Goal: Find contact information: Find contact information

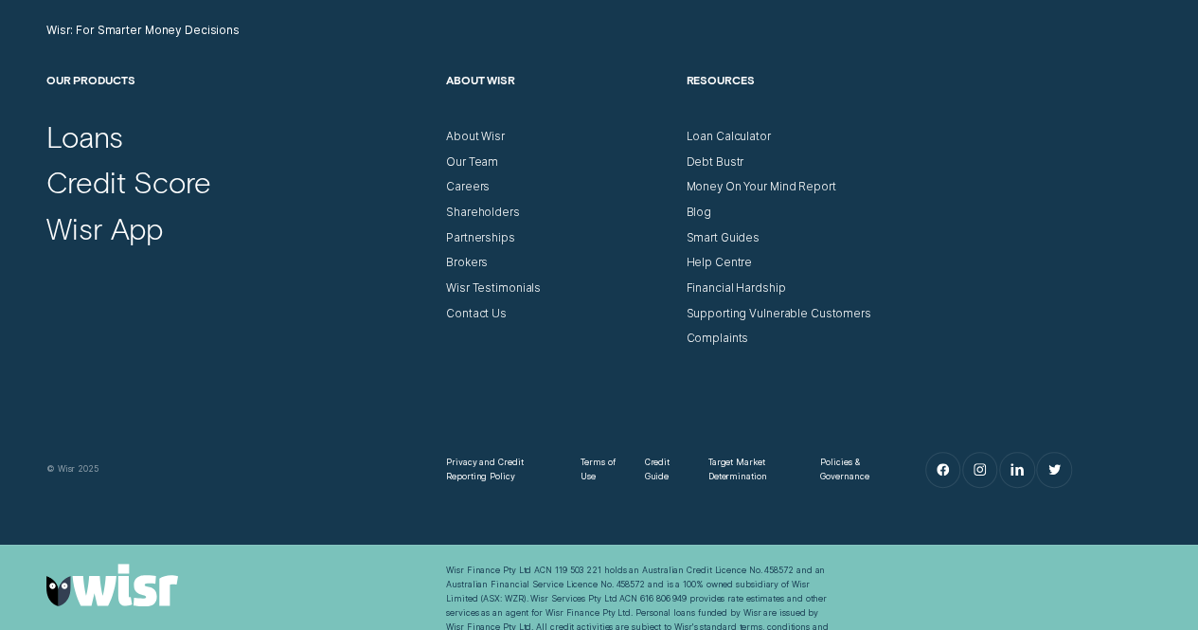
scroll to position [5543, 0]
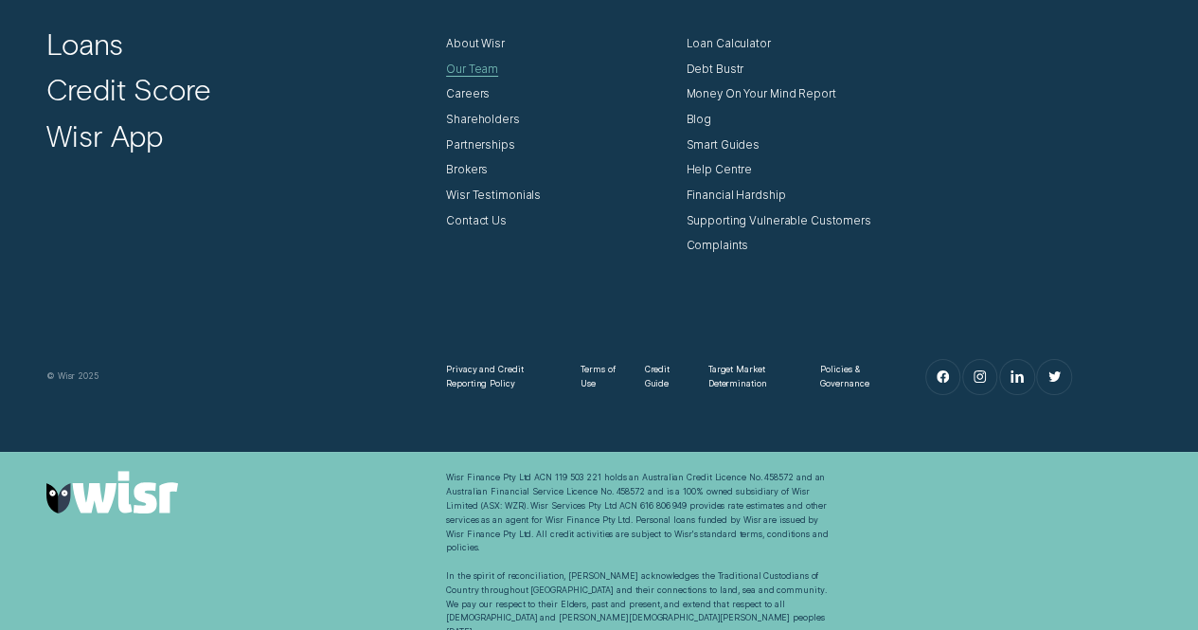
click at [479, 65] on div "Our Team" at bounding box center [472, 69] width 52 height 14
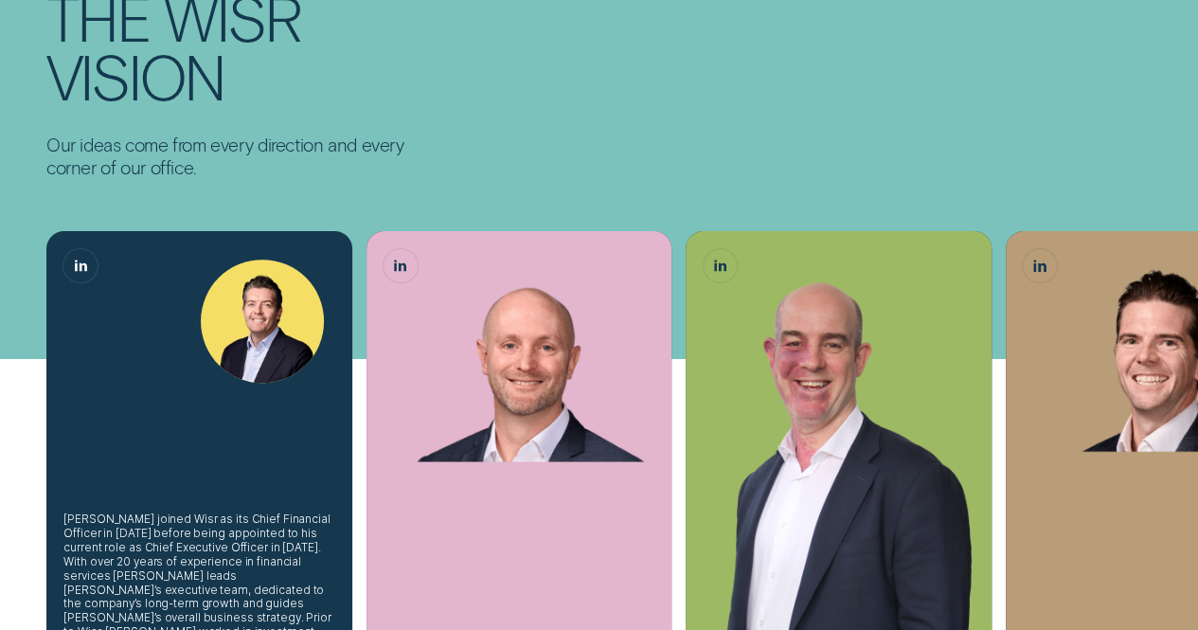
scroll to position [95, 0]
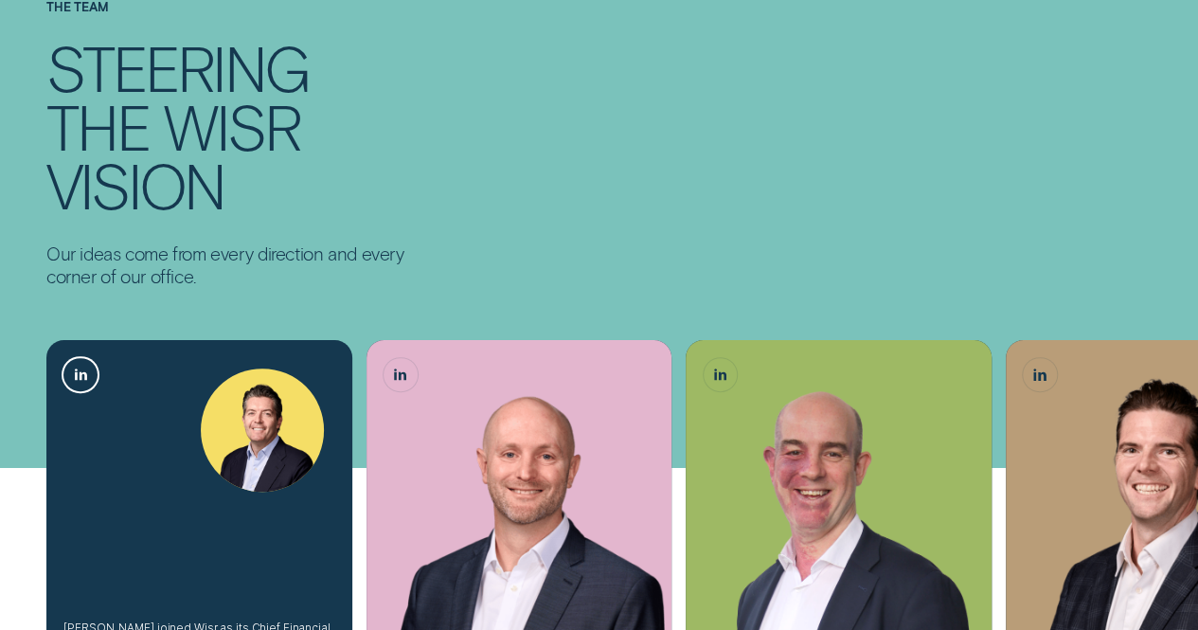
click at [80, 375] on icon "Andrew Goodwin, Chief Executive Officer LinkedIn button" at bounding box center [83, 376] width 8 height 9
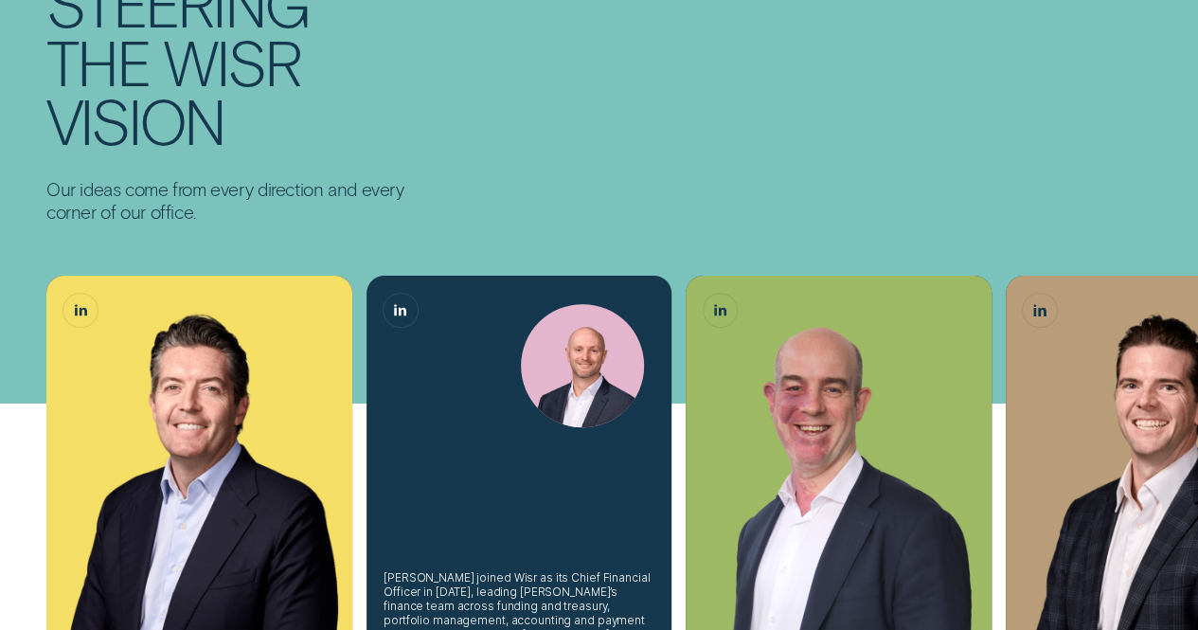
scroll to position [189, 0]
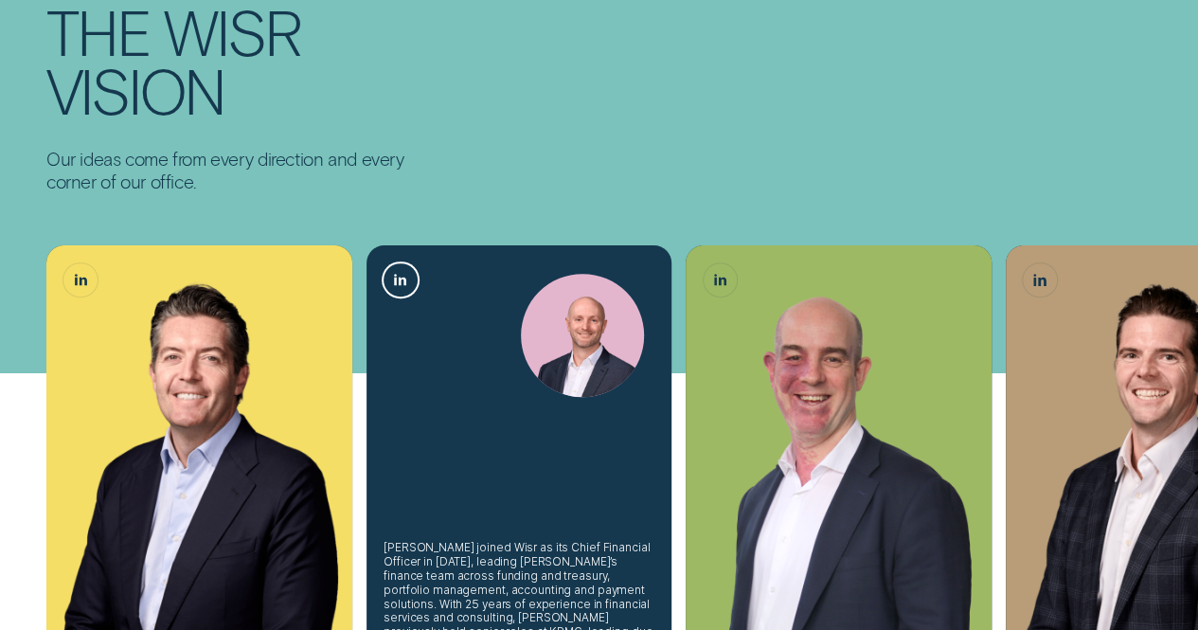
click at [396, 276] on icon "Matthew Lewis, Chief Financial Officer LinkedIn button" at bounding box center [400, 280] width 12 height 12
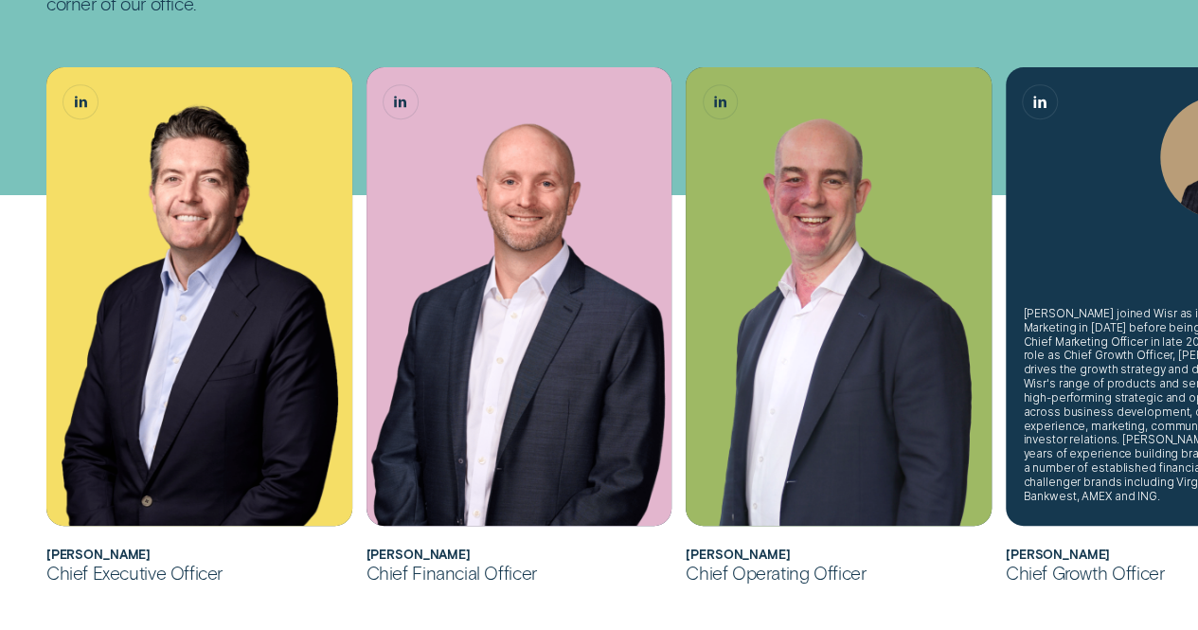
scroll to position [568, 0]
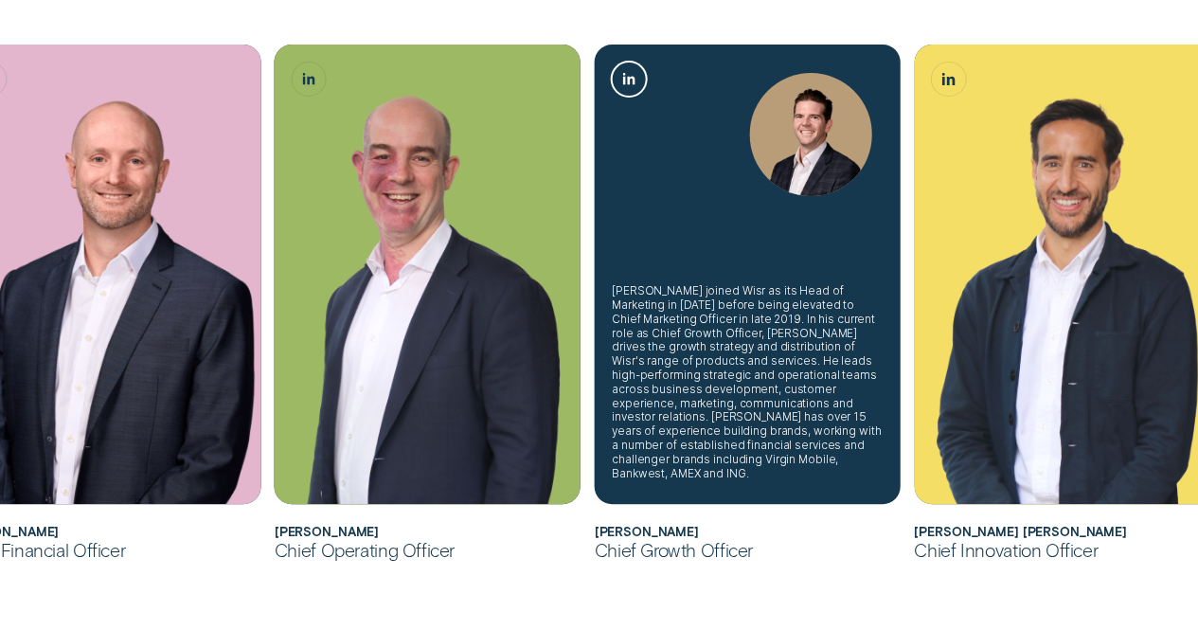
click at [624, 80] on icon "James Goodwin, Chief Growth Officer LinkedIn button" at bounding box center [623, 78] width 3 height 11
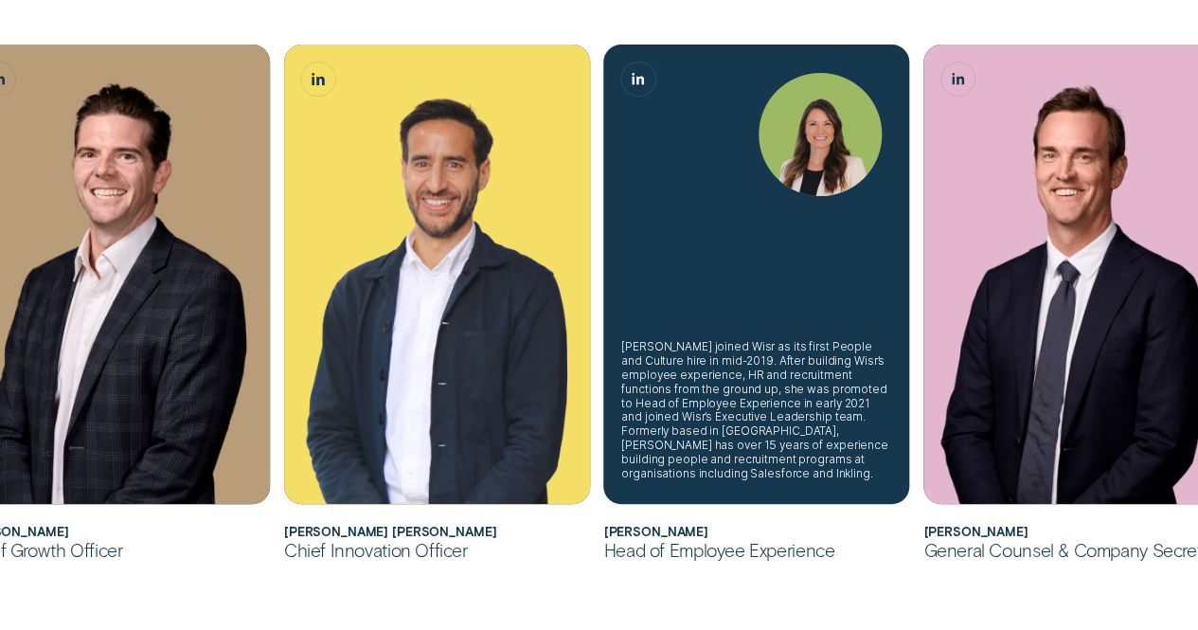
scroll to position [852, 0]
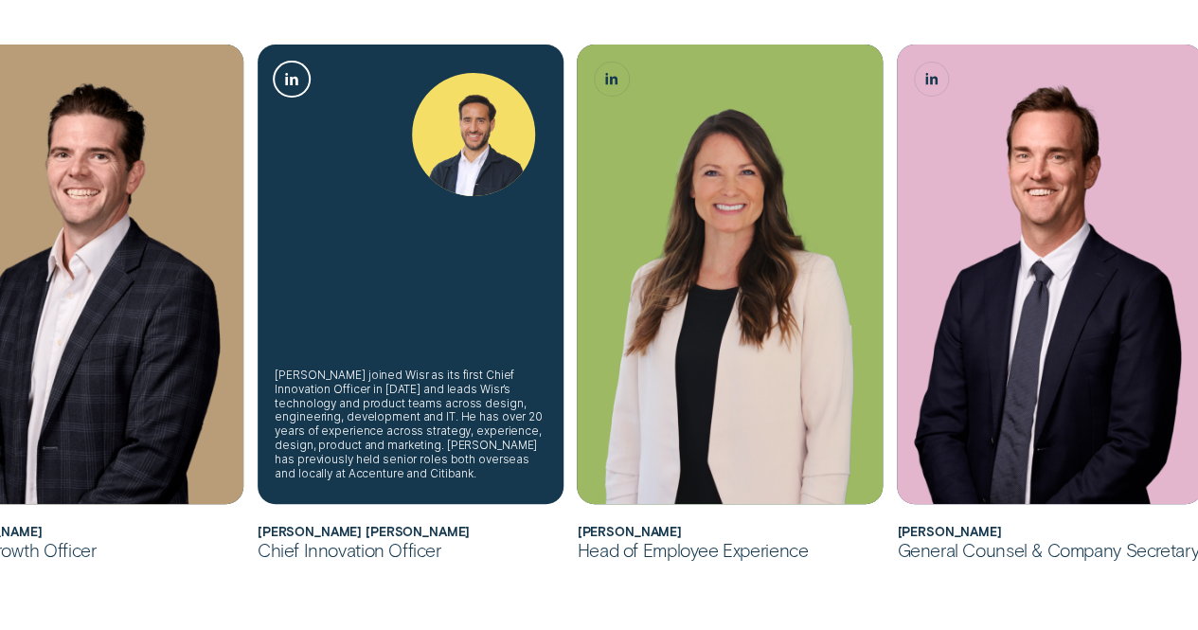
click at [290, 77] on icon "Álvaro Carpio Colón, Chief Innovation Officer LinkedIn button" at bounding box center [294, 81] width 8 height 9
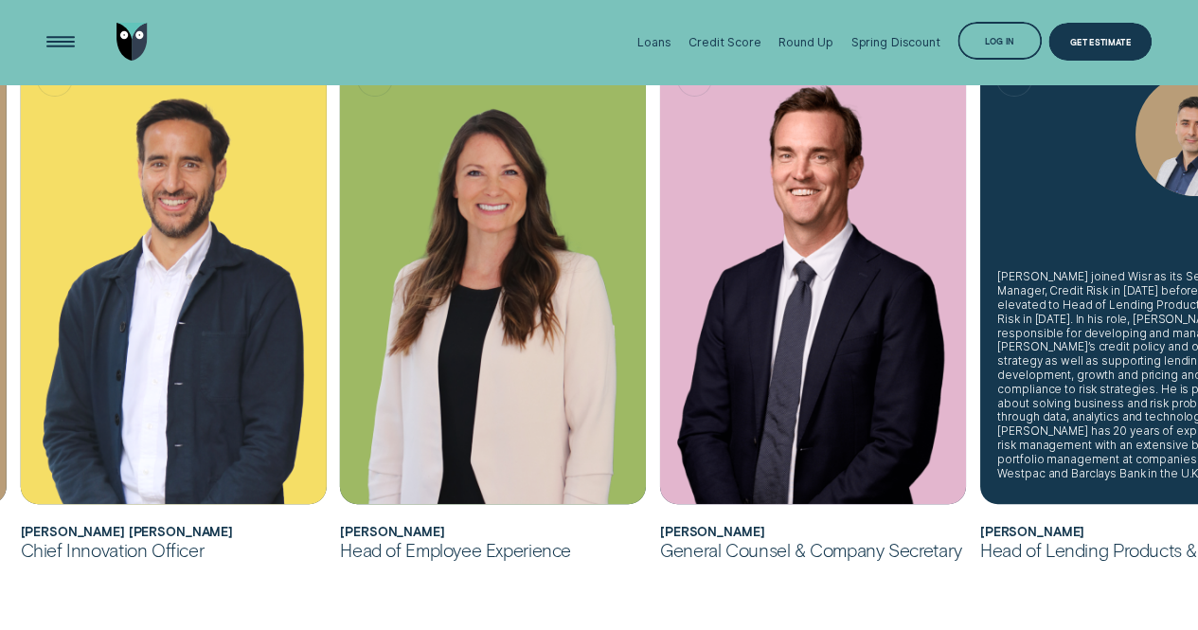
scroll to position [947, 0]
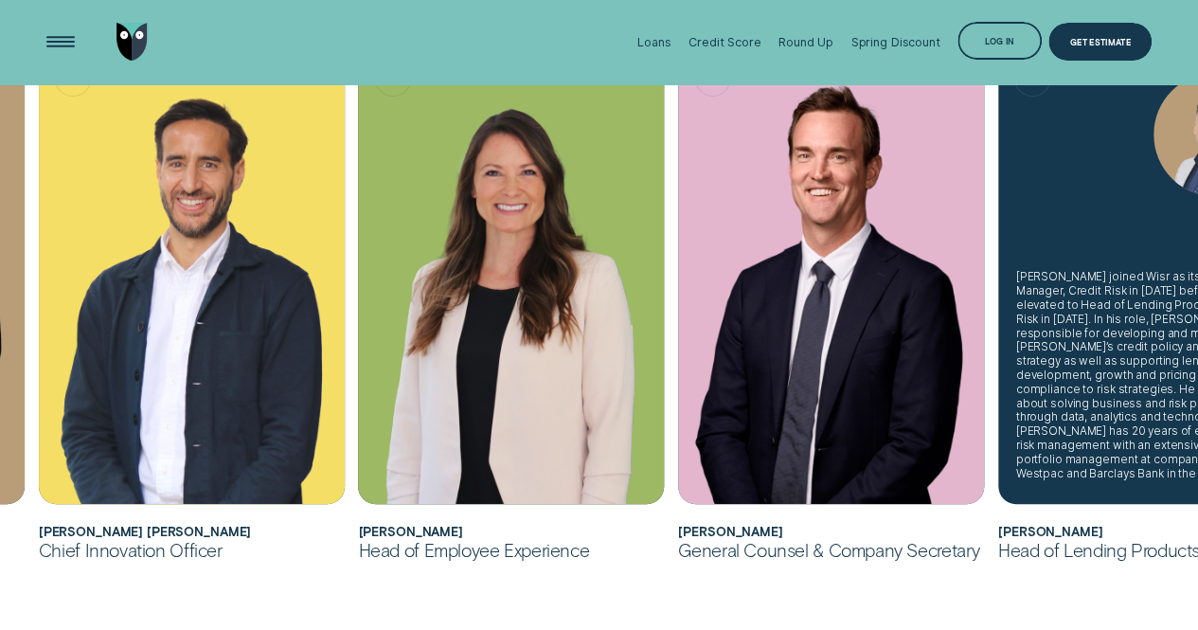
click at [1116, 372] on div "[PERSON_NAME] joined Wisr as its Senior Manager, Credit Risk in [DATE] before b…" at bounding box center [1150, 375] width 271 height 210
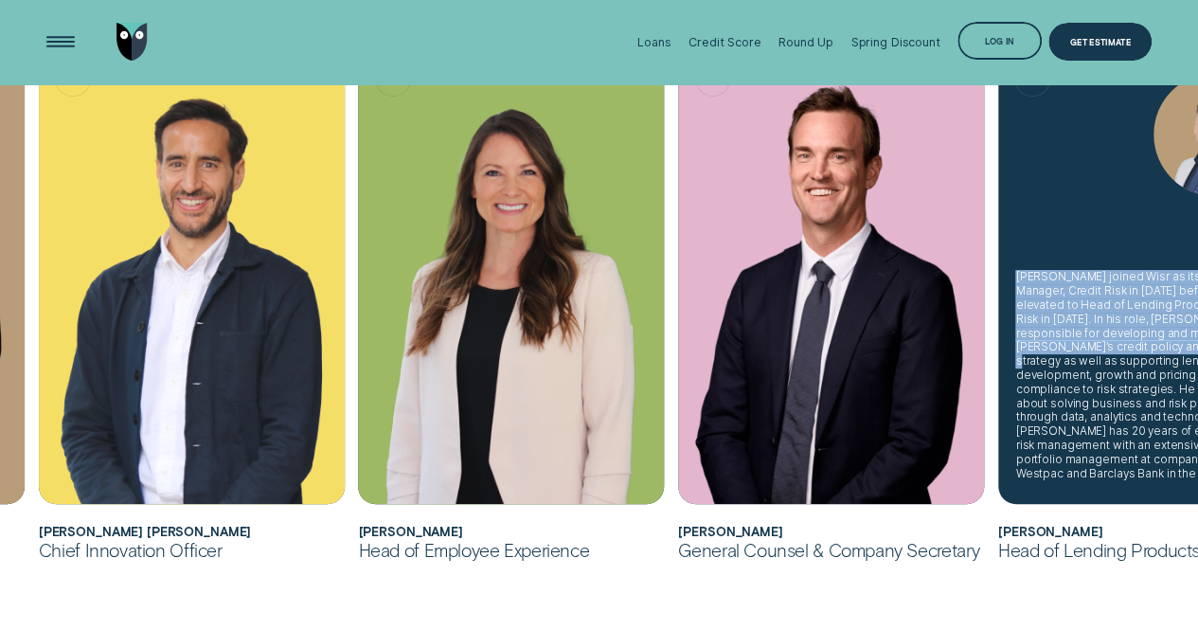
drag, startPoint x: 1123, startPoint y: 377, endPoint x: 992, endPoint y: 372, distance: 130.7
click at [992, 372] on li "[PERSON_NAME] joined Wisr as its Senior Manager, Credit Risk in [DATE] before b…" at bounding box center [1151, 303] width 320 height 517
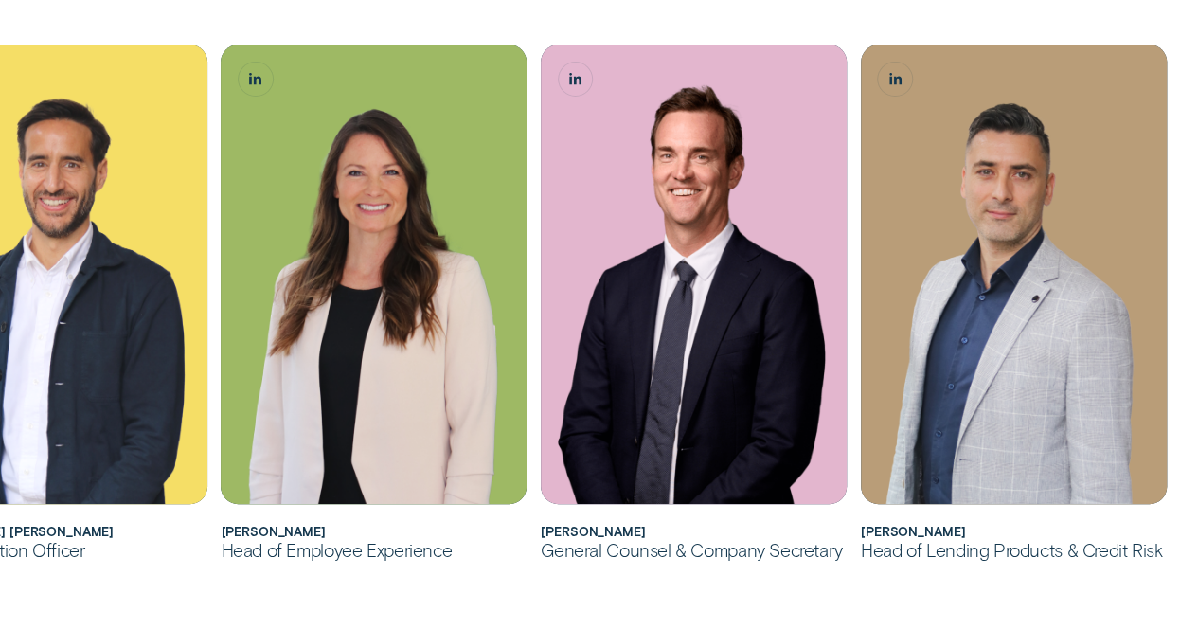
scroll to position [1007, 0]
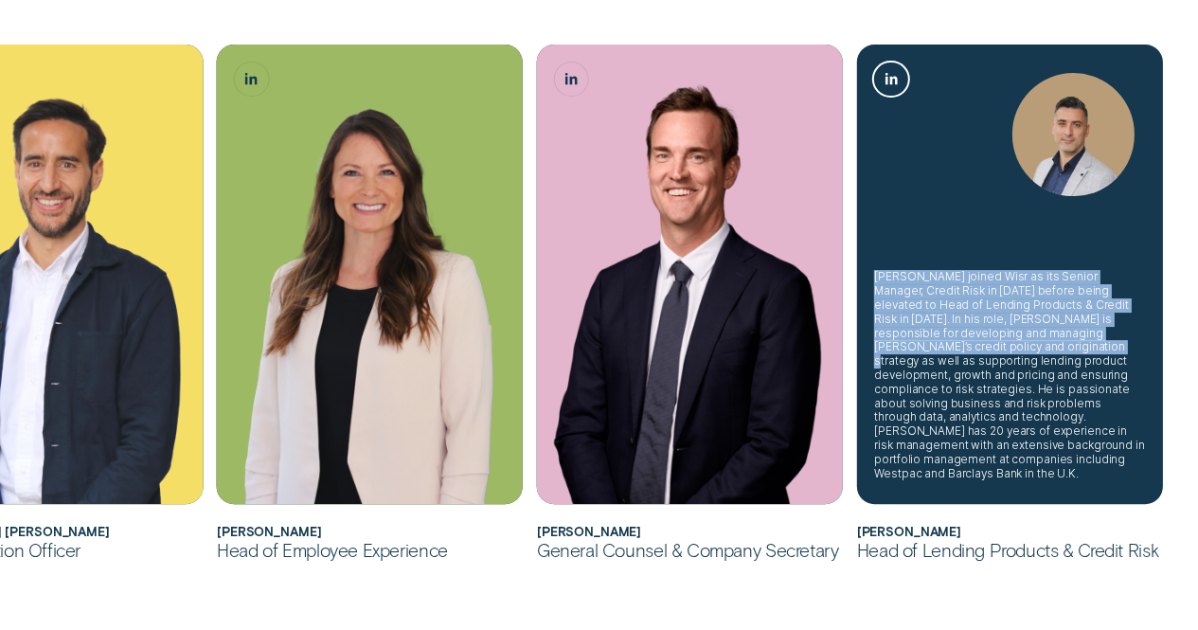
click at [888, 72] on link "Alexandre Maizy, Head of Lending Products & Credit Risk LinkedIn button" at bounding box center [891, 79] width 34 height 34
